Goal: Transaction & Acquisition: Purchase product/service

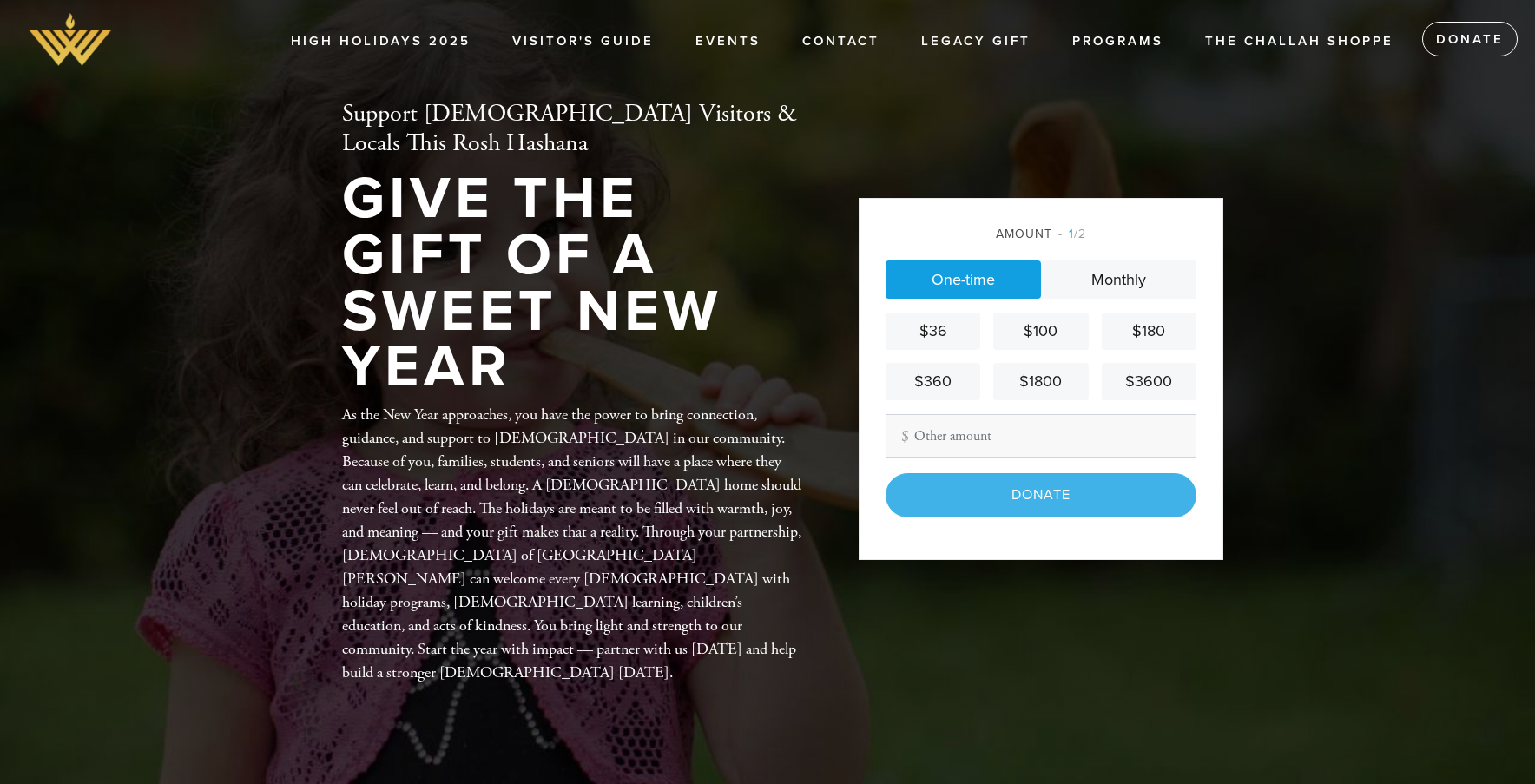
click at [1038, 326] on div "$100" at bounding box center [1040, 331] width 81 height 24
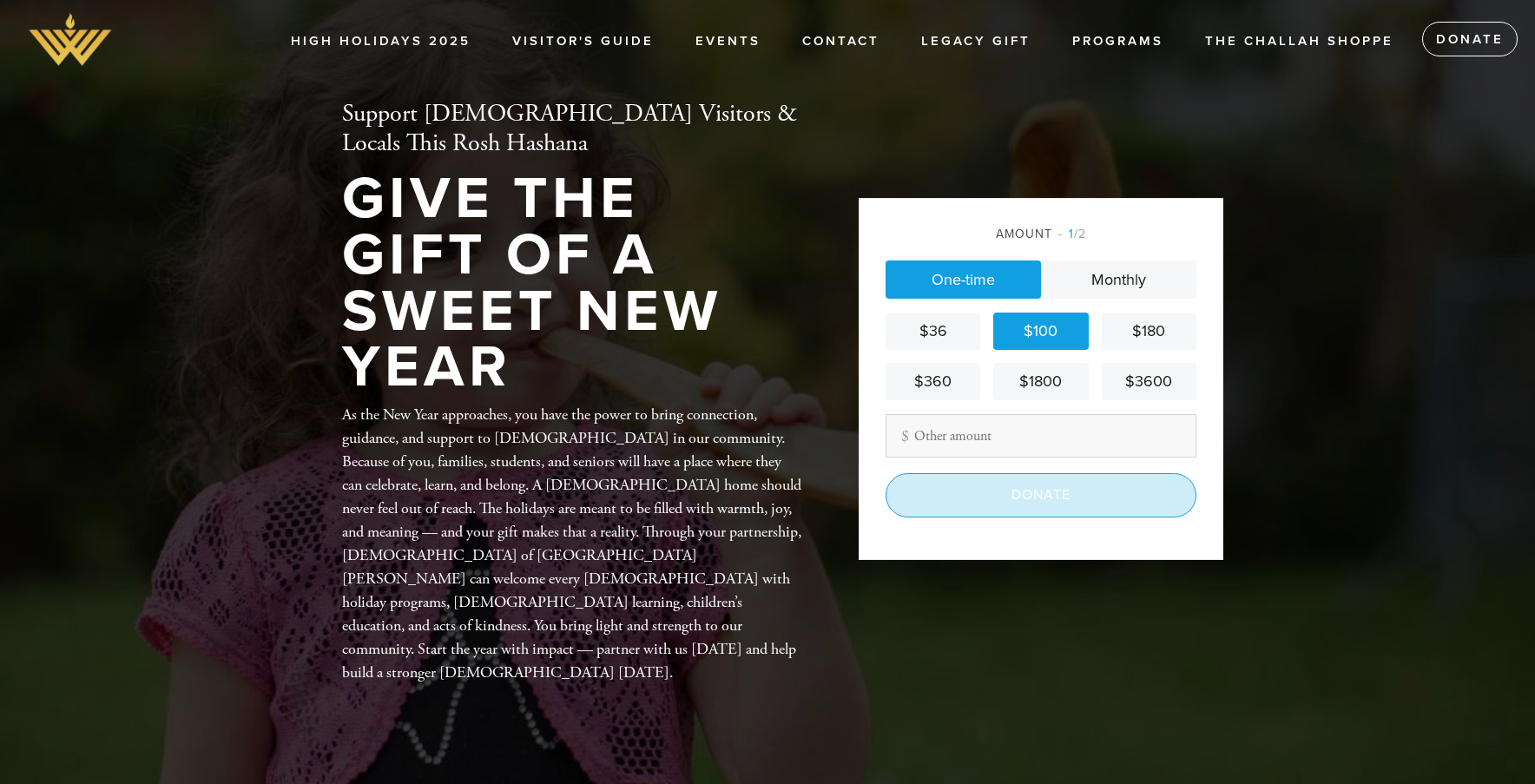
click at [983, 495] on input "Donate" at bounding box center [1041, 494] width 311 height 43
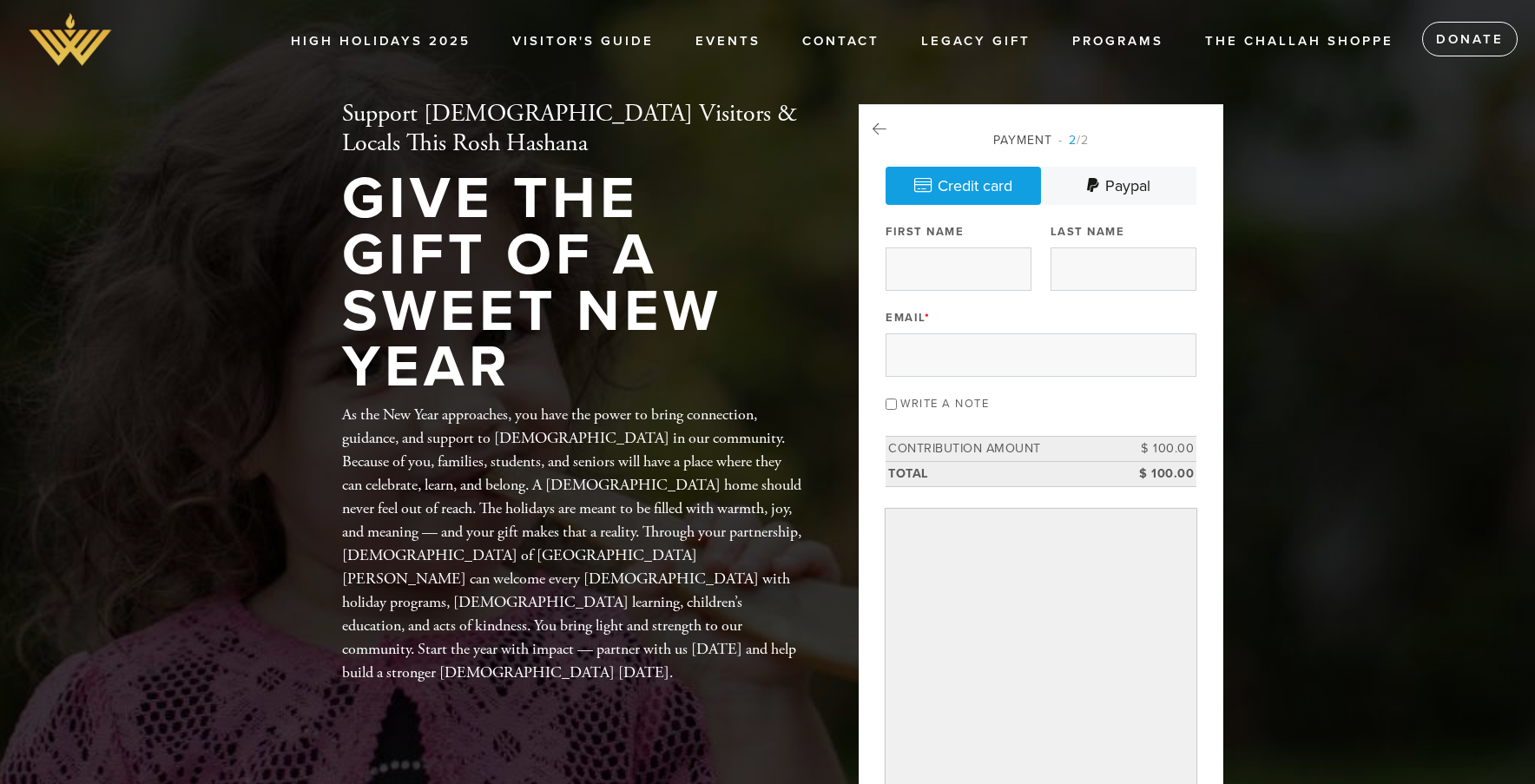
click at [1046, 281] on div "Payment 2 /2 Credit card [GEOGRAPHIC_DATA] Payment Processor Pay Later Credit C…" at bounding box center [1041, 518] width 311 height 774
click at [981, 271] on input "First Name" at bounding box center [958, 269] width 146 height 43
type input "[PERSON_NAME]"
click at [1097, 270] on input "Last Name" at bounding box center [1122, 269] width 146 height 43
type input "Kadar"
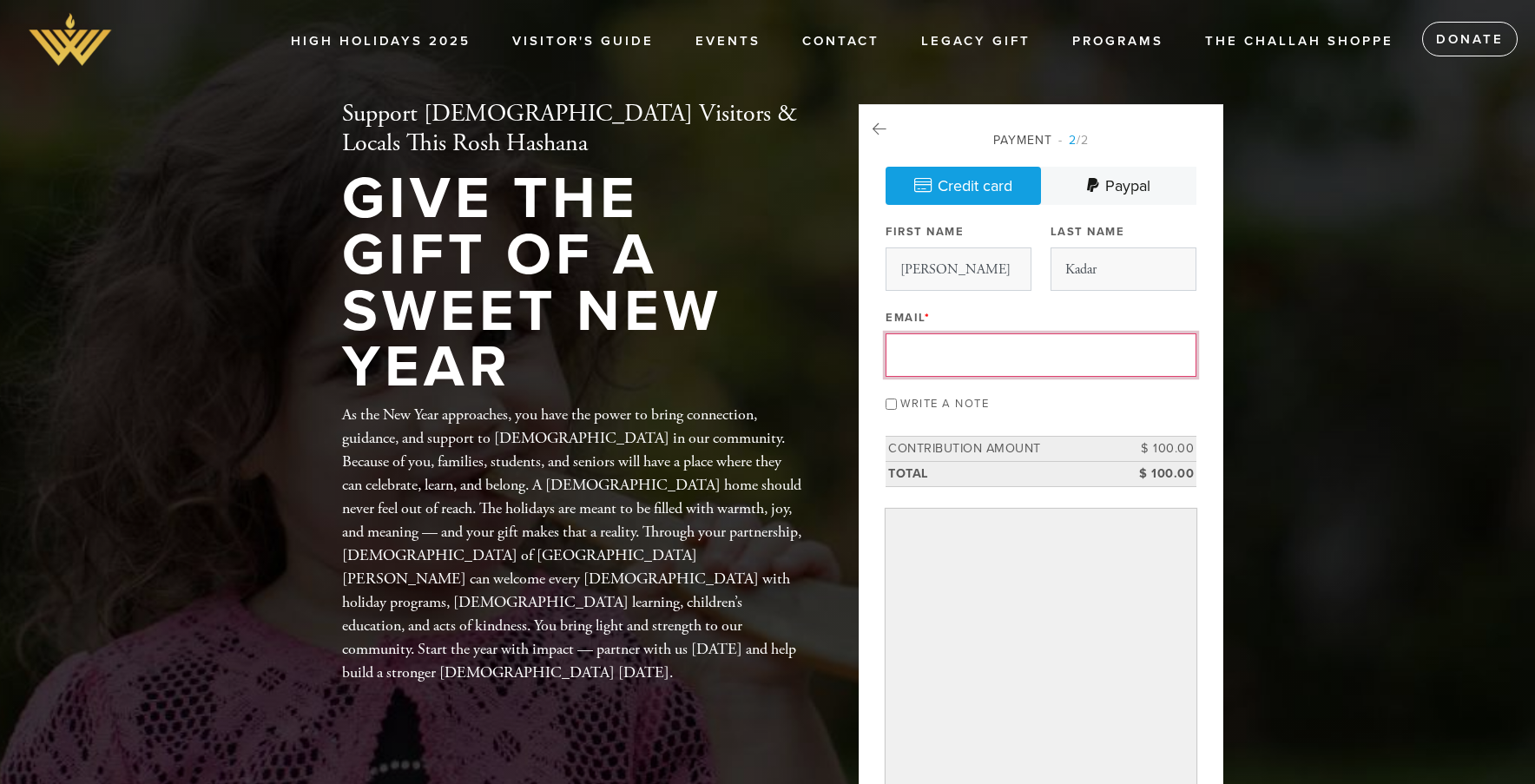
click at [1030, 360] on input "Email *" at bounding box center [1041, 354] width 311 height 43
type input "[EMAIL_ADDRESS][DOMAIN_NAME]"
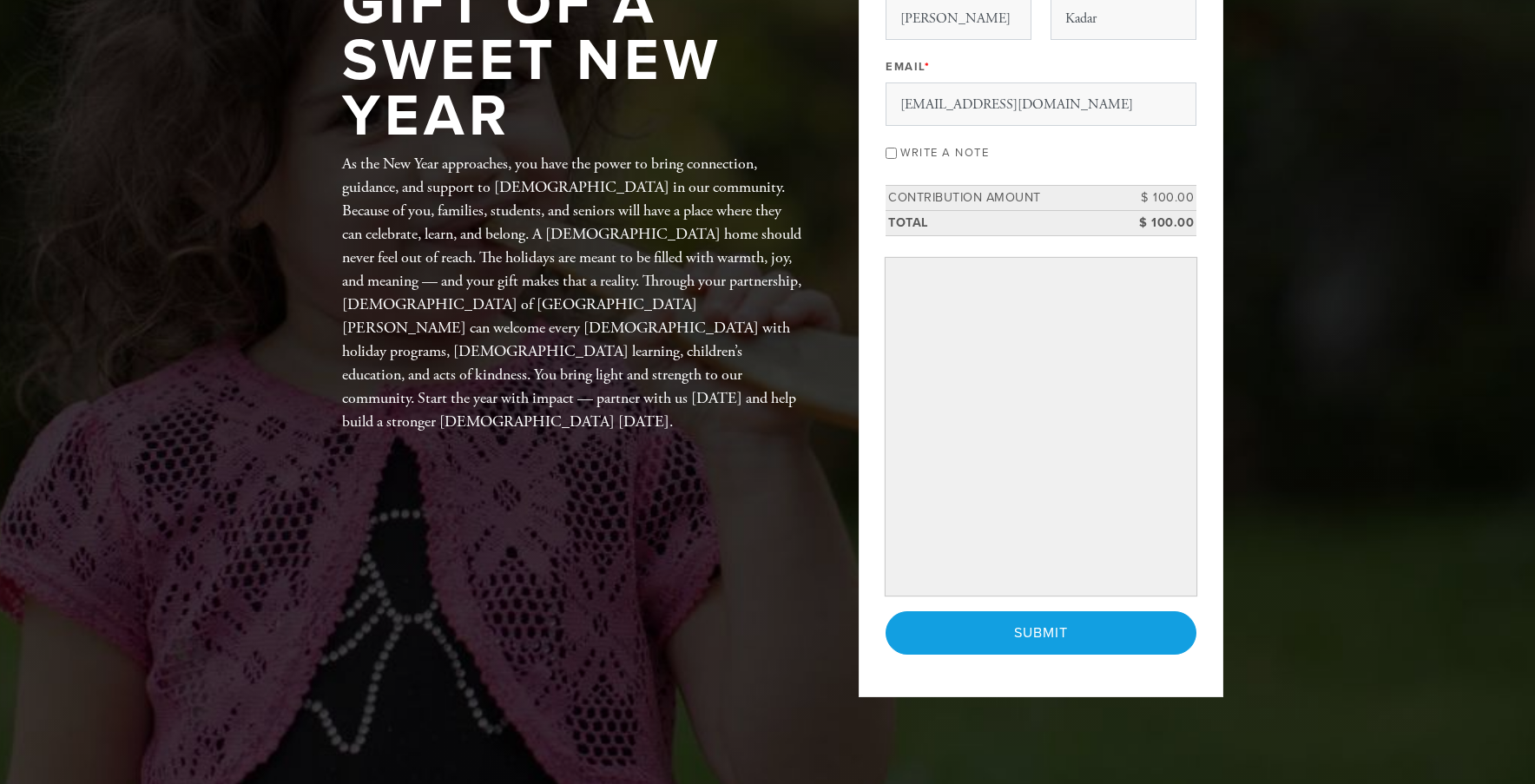
scroll to position [253, 0]
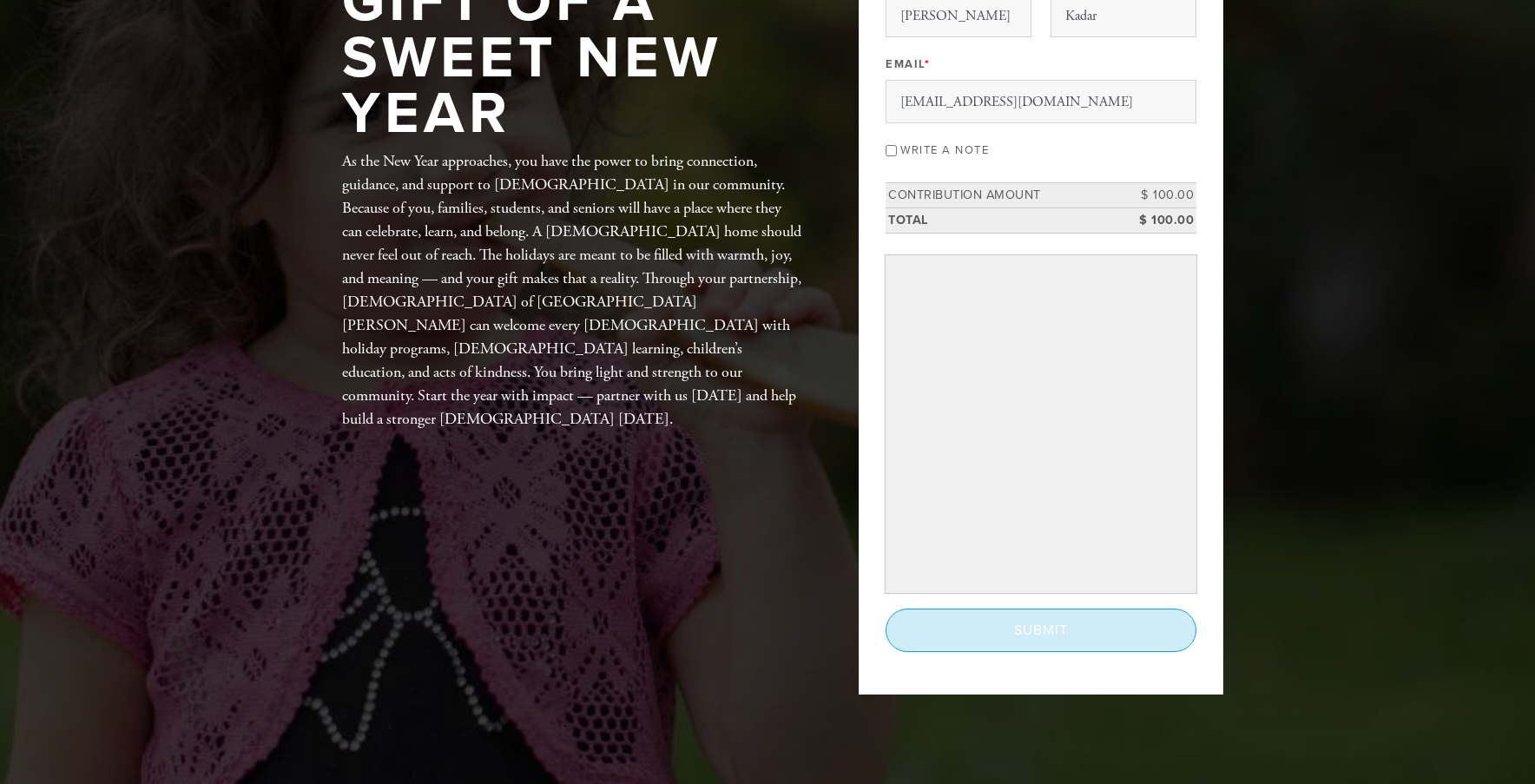
click at [1102, 631] on input "Submit" at bounding box center [1041, 630] width 311 height 43
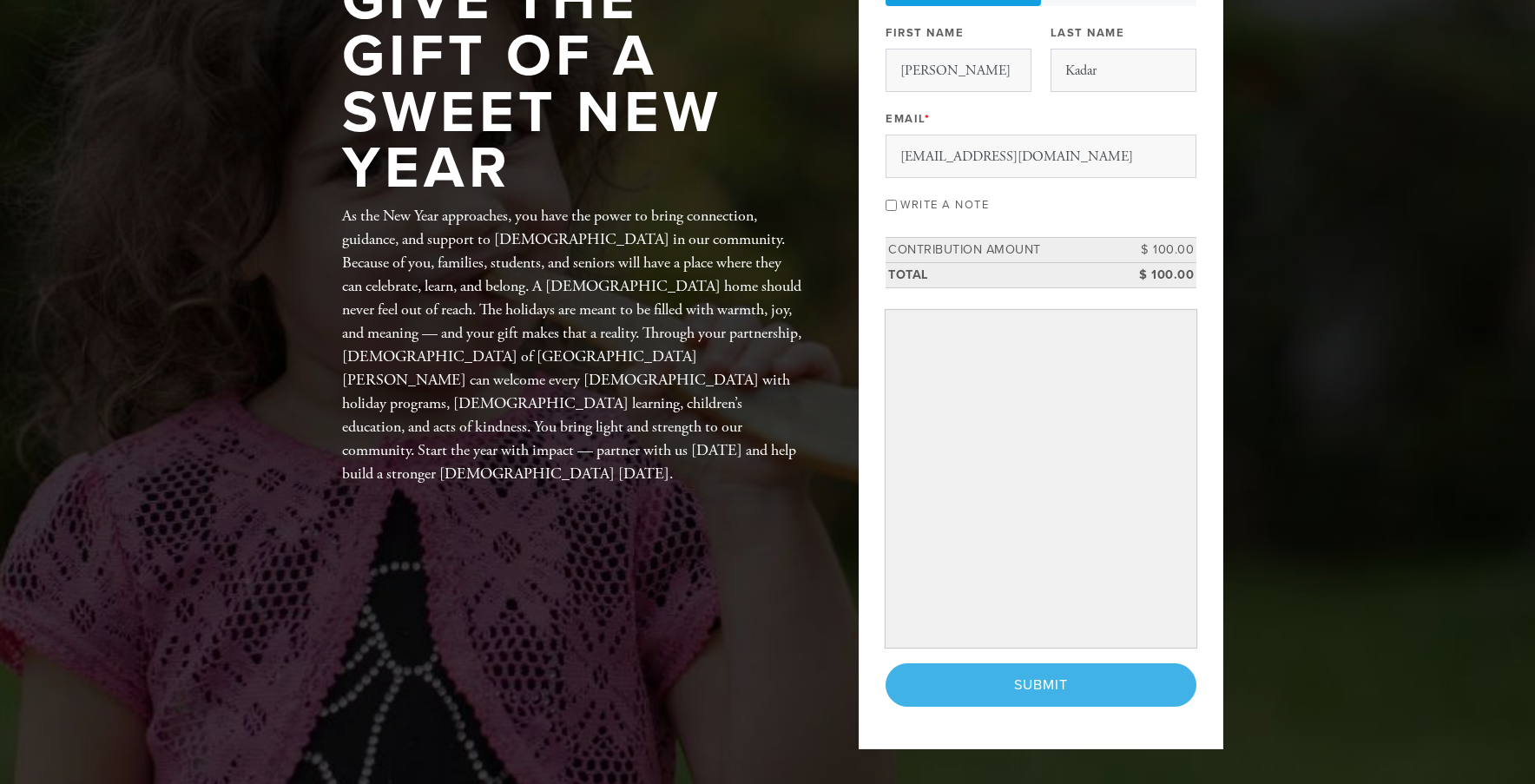
scroll to position [0, 0]
